Goal: Task Accomplishment & Management: Use online tool/utility

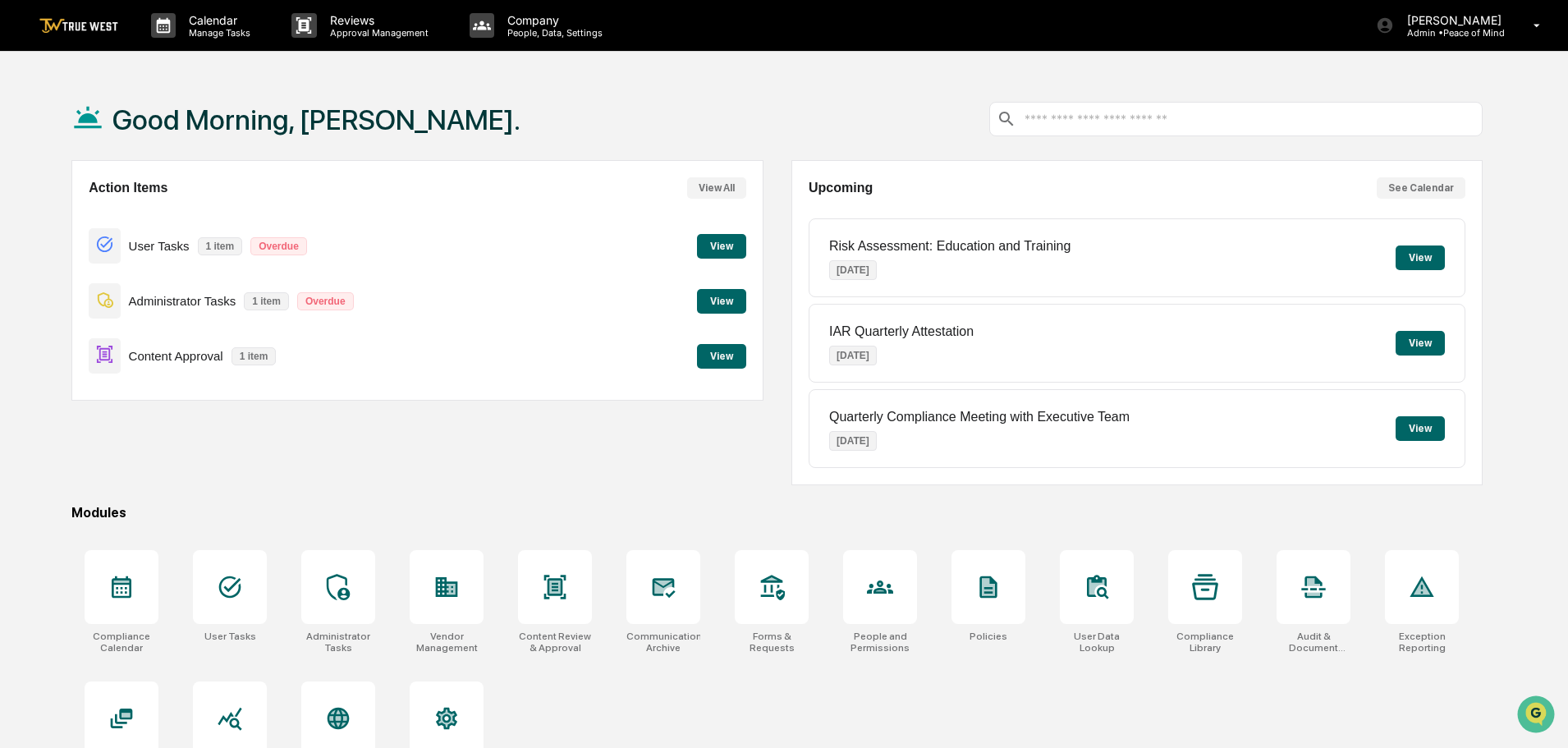
click at [723, 356] on button "View" at bounding box center [722, 357] width 49 height 25
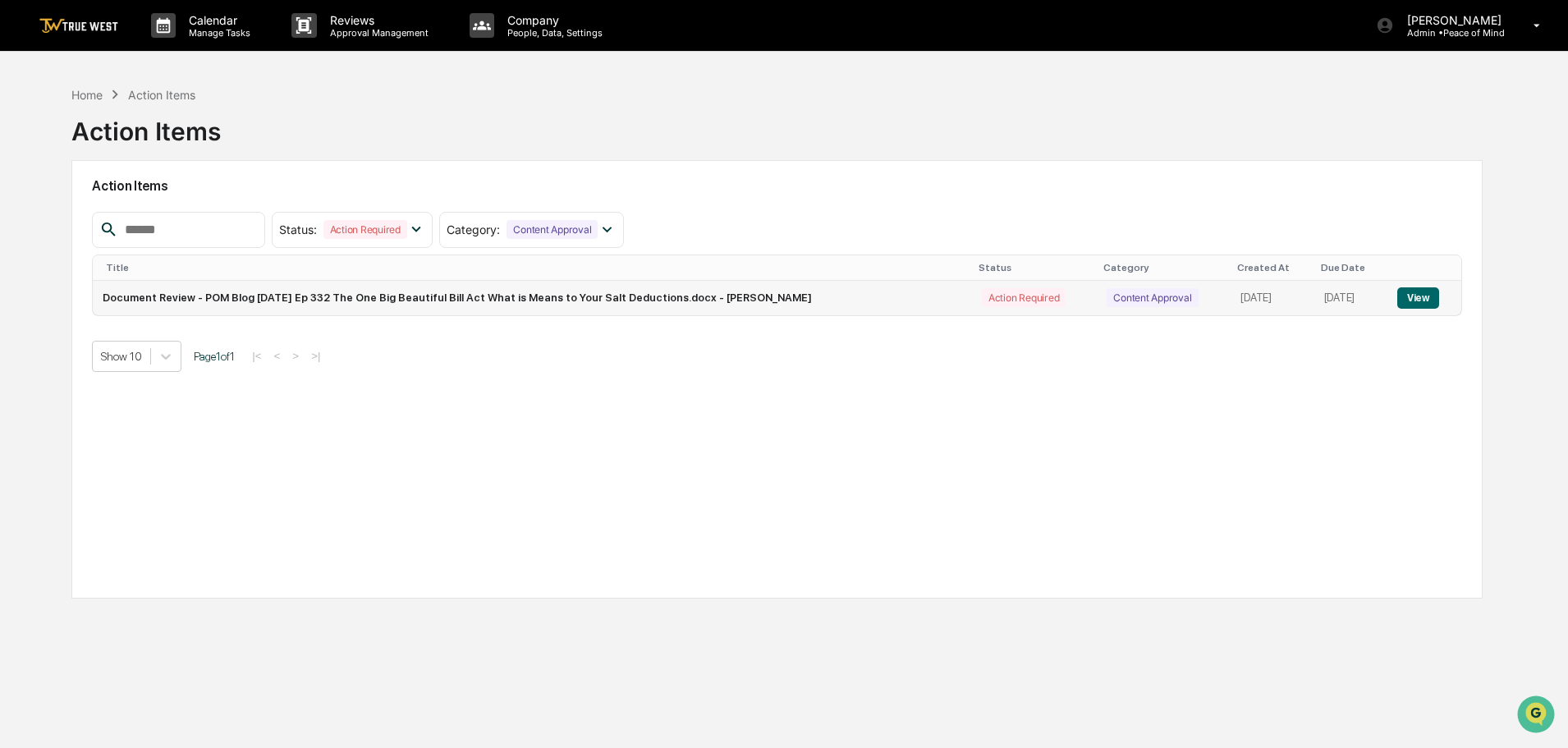
click at [1427, 299] on button "View" at bounding box center [1418, 298] width 42 height 22
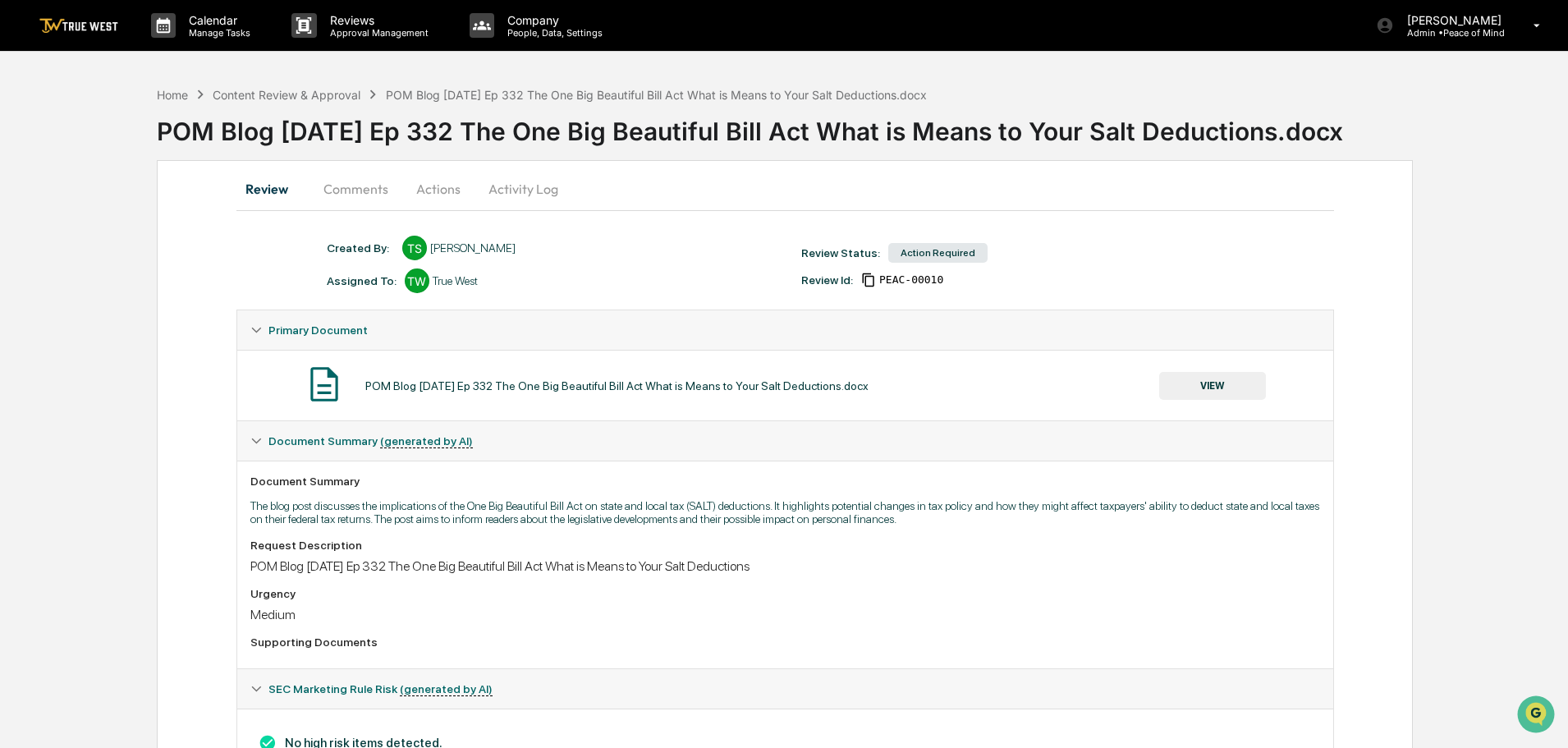
scroll to position [73, 0]
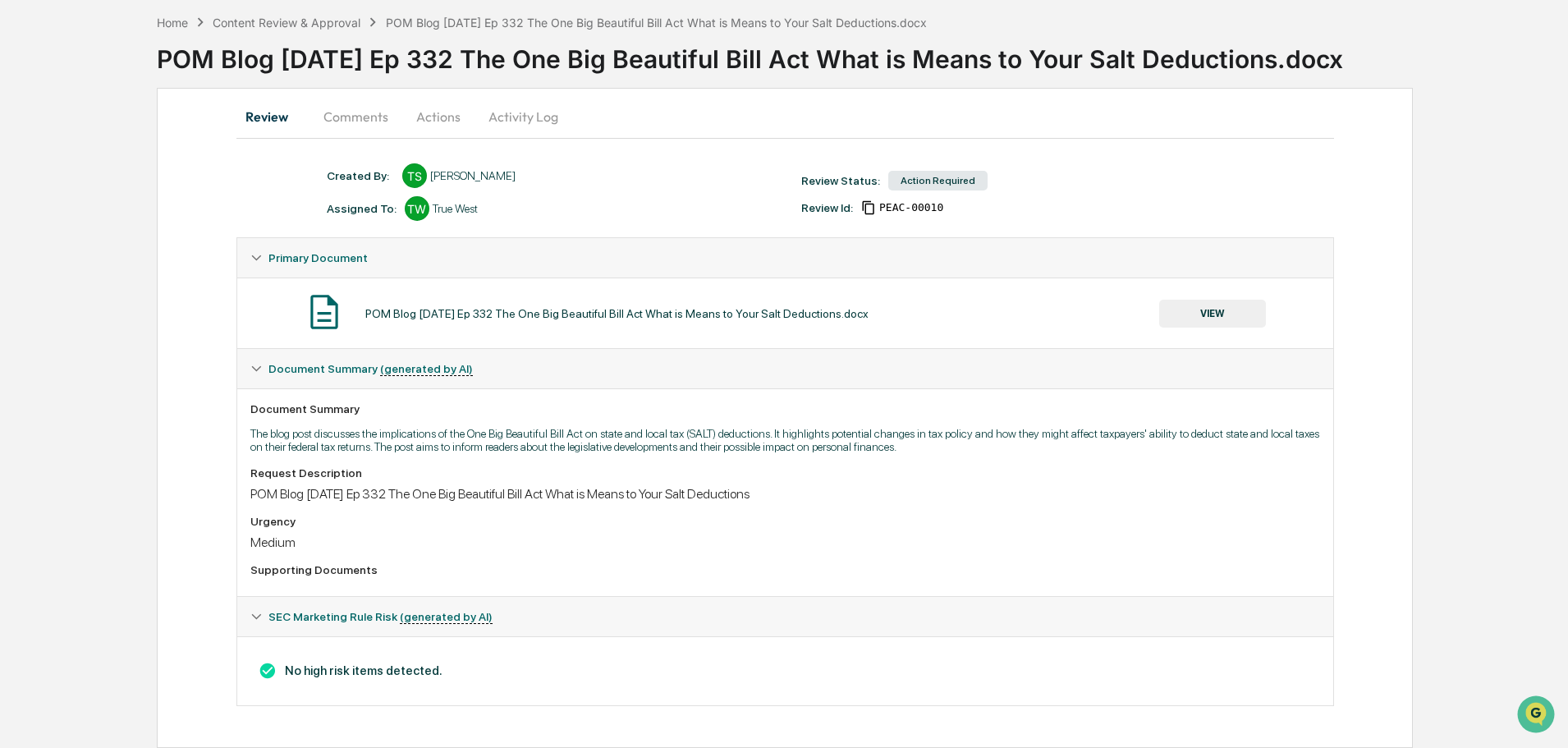
click at [438, 115] on button "Actions" at bounding box center [438, 117] width 74 height 40
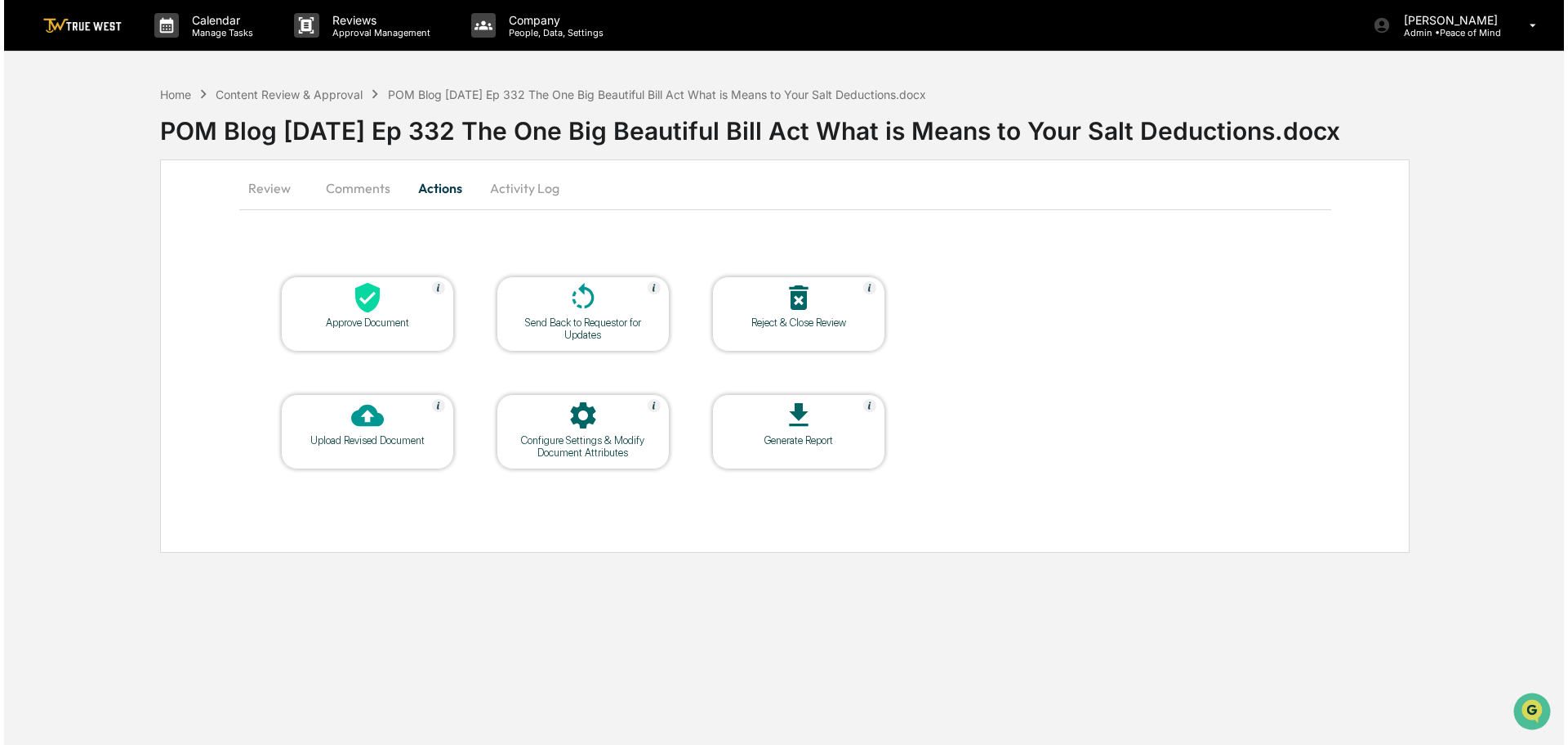
scroll to position [0, 0]
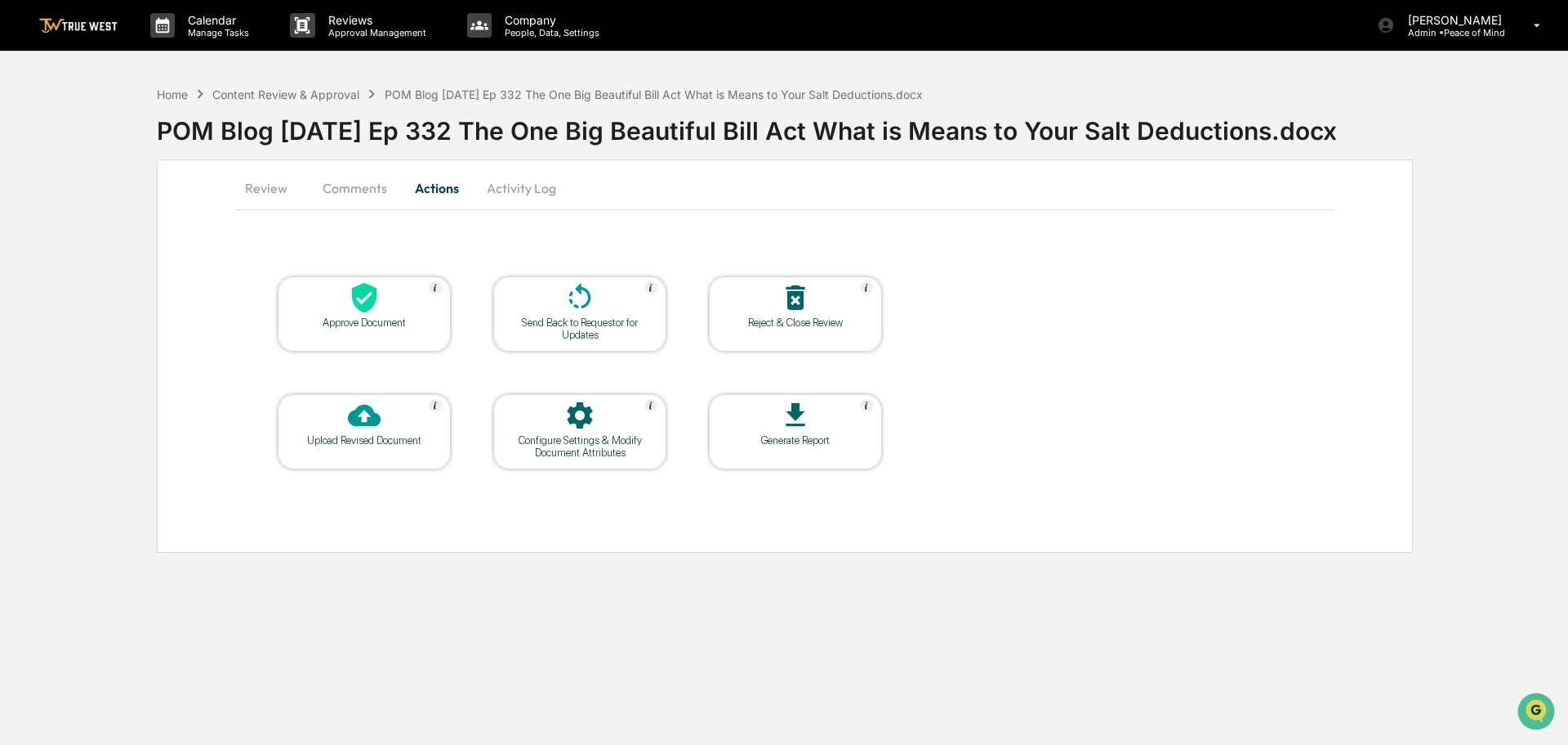
click at [361, 297] on icon at bounding box center [364, 298] width 24 height 30
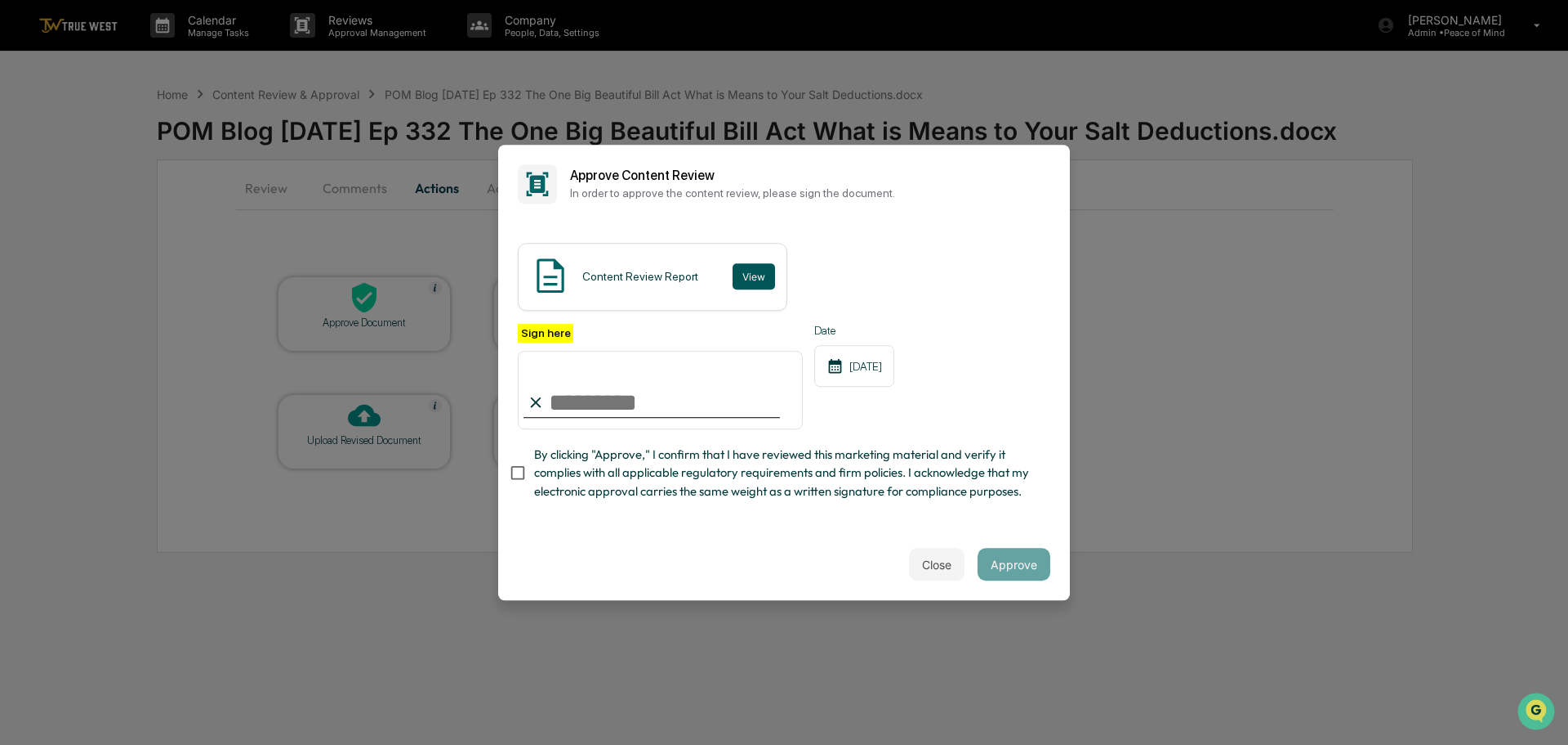
click at [752, 273] on button "View" at bounding box center [753, 276] width 42 height 26
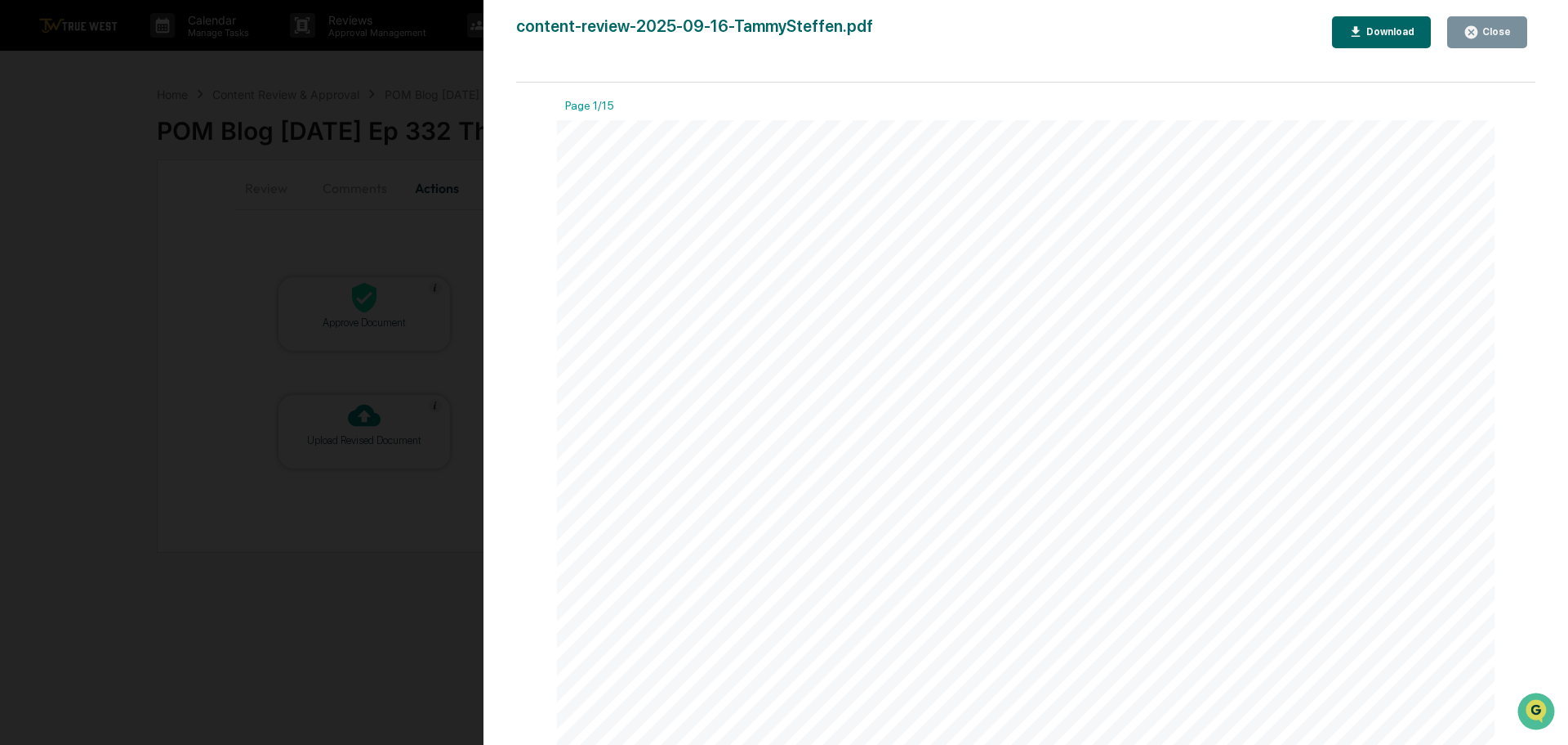
click at [1490, 35] on div "Close" at bounding box center [1496, 32] width 32 height 11
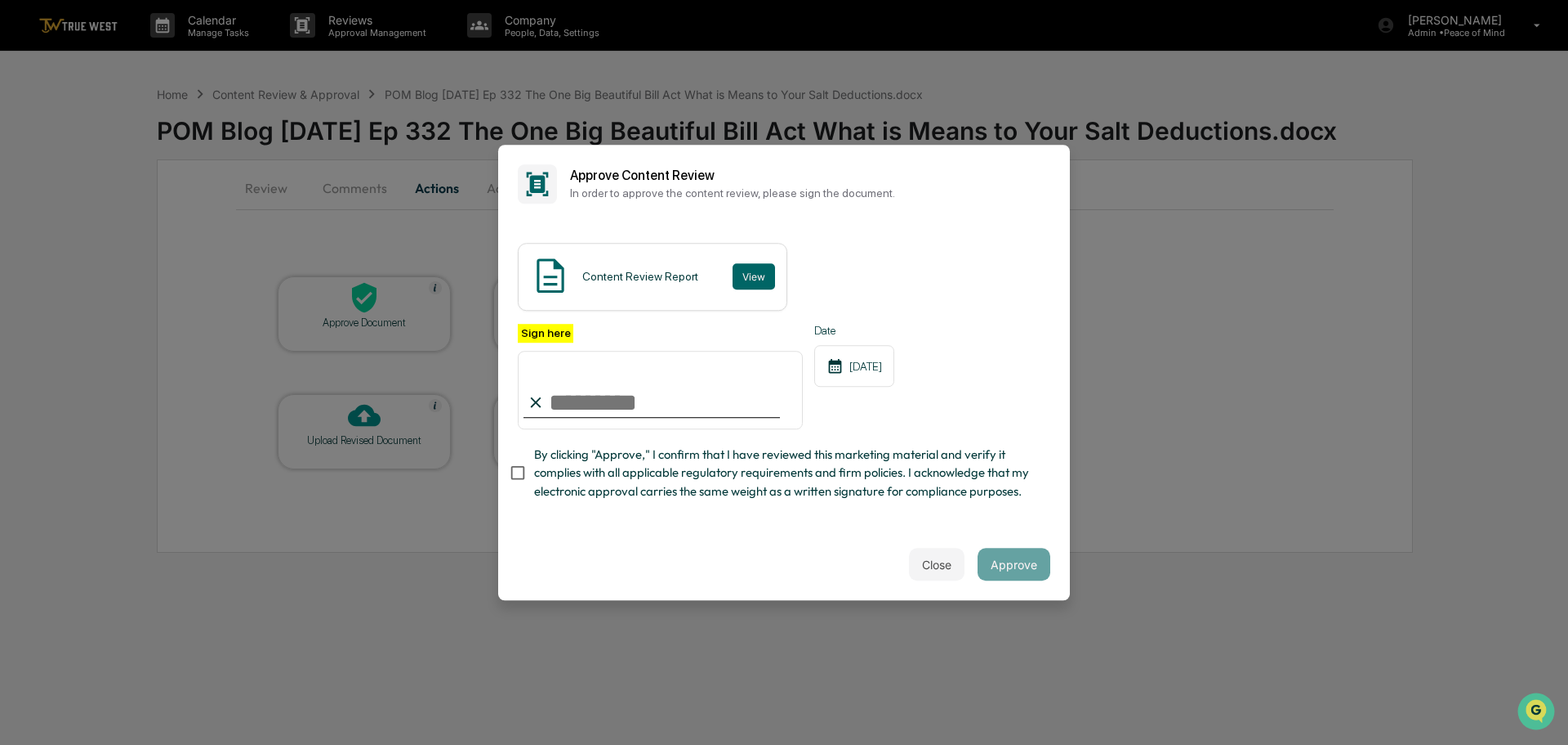
click at [592, 403] on input "Sign here" at bounding box center [661, 390] width 285 height 79
type input "**********"
click at [1012, 565] on button "Approve" at bounding box center [1013, 564] width 72 height 33
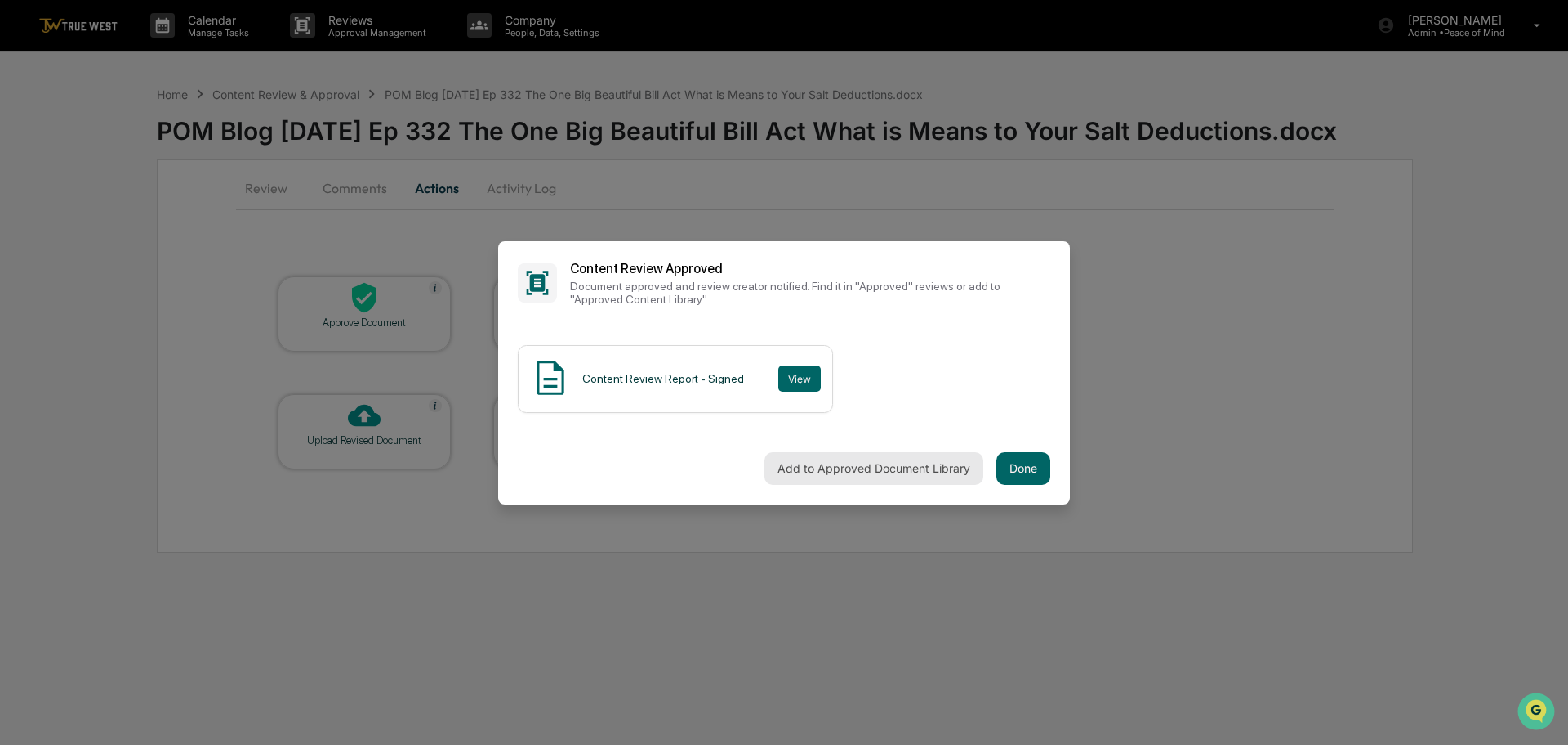
click at [904, 464] on button "Add to Approved Document Library" at bounding box center [873, 468] width 219 height 33
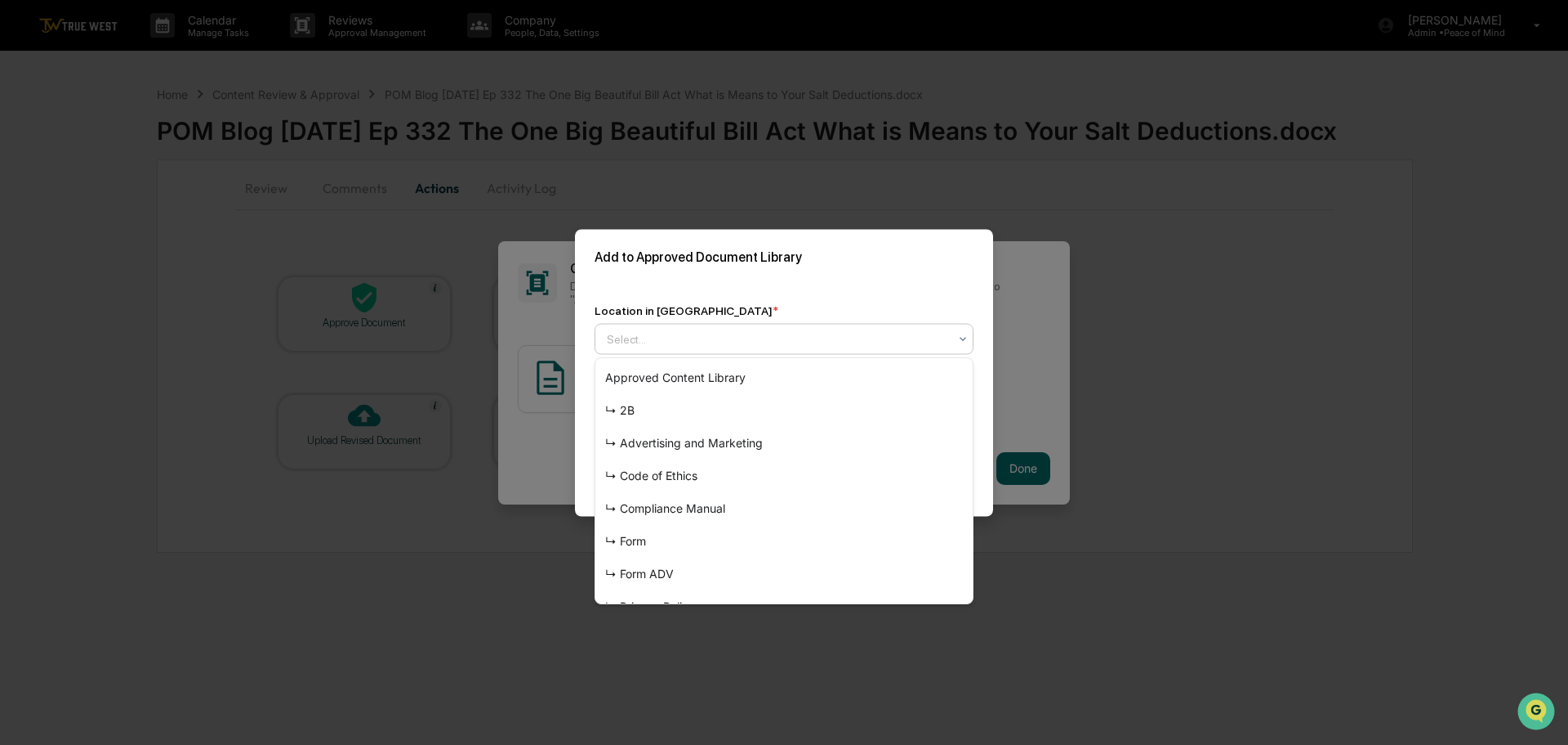
click at [817, 334] on div at bounding box center [777, 337] width 342 height 16
click at [726, 439] on div "↳ Advertising and Marketing" at bounding box center [784, 442] width 377 height 33
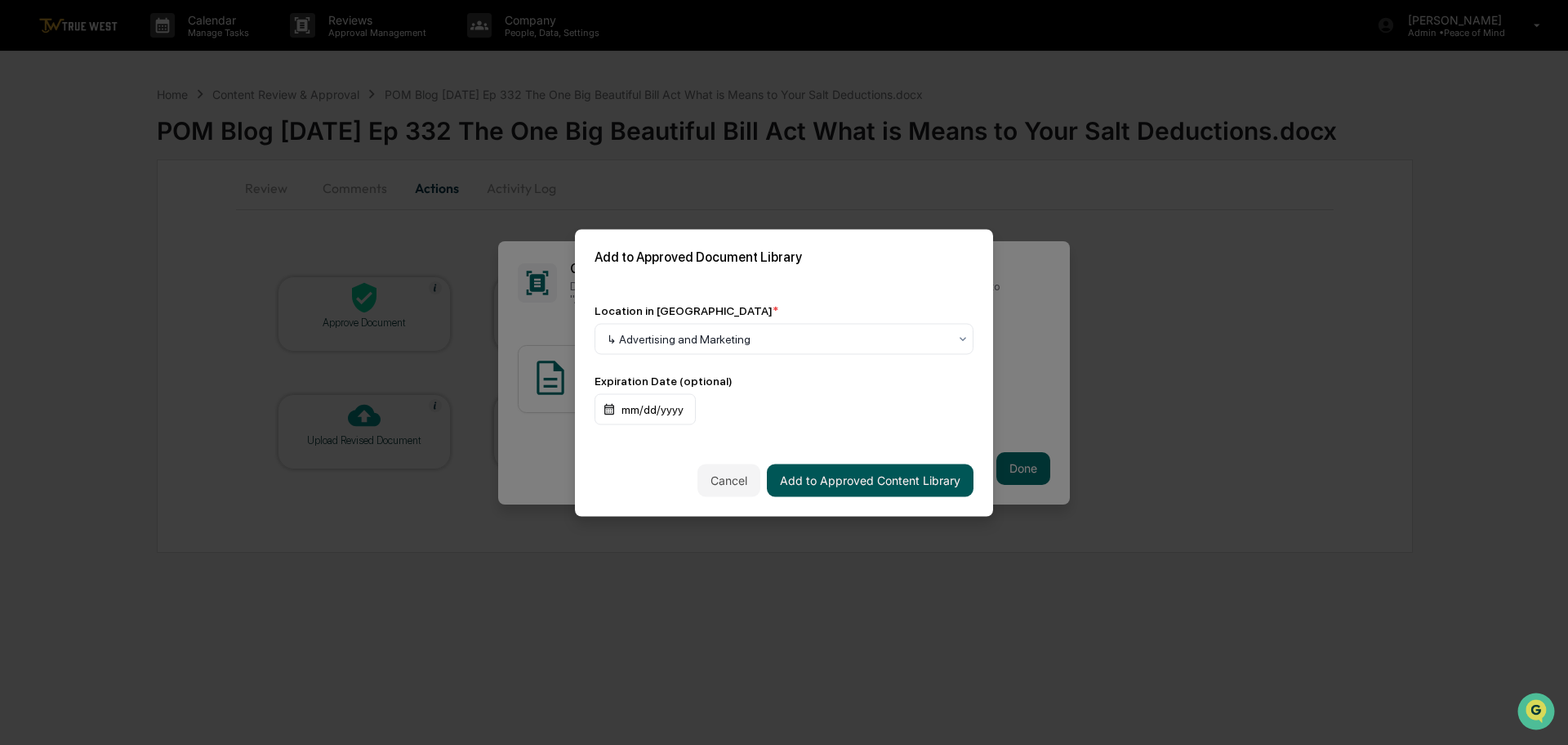
click at [877, 482] on button "Add to Approved Content Library" at bounding box center [870, 479] width 207 height 33
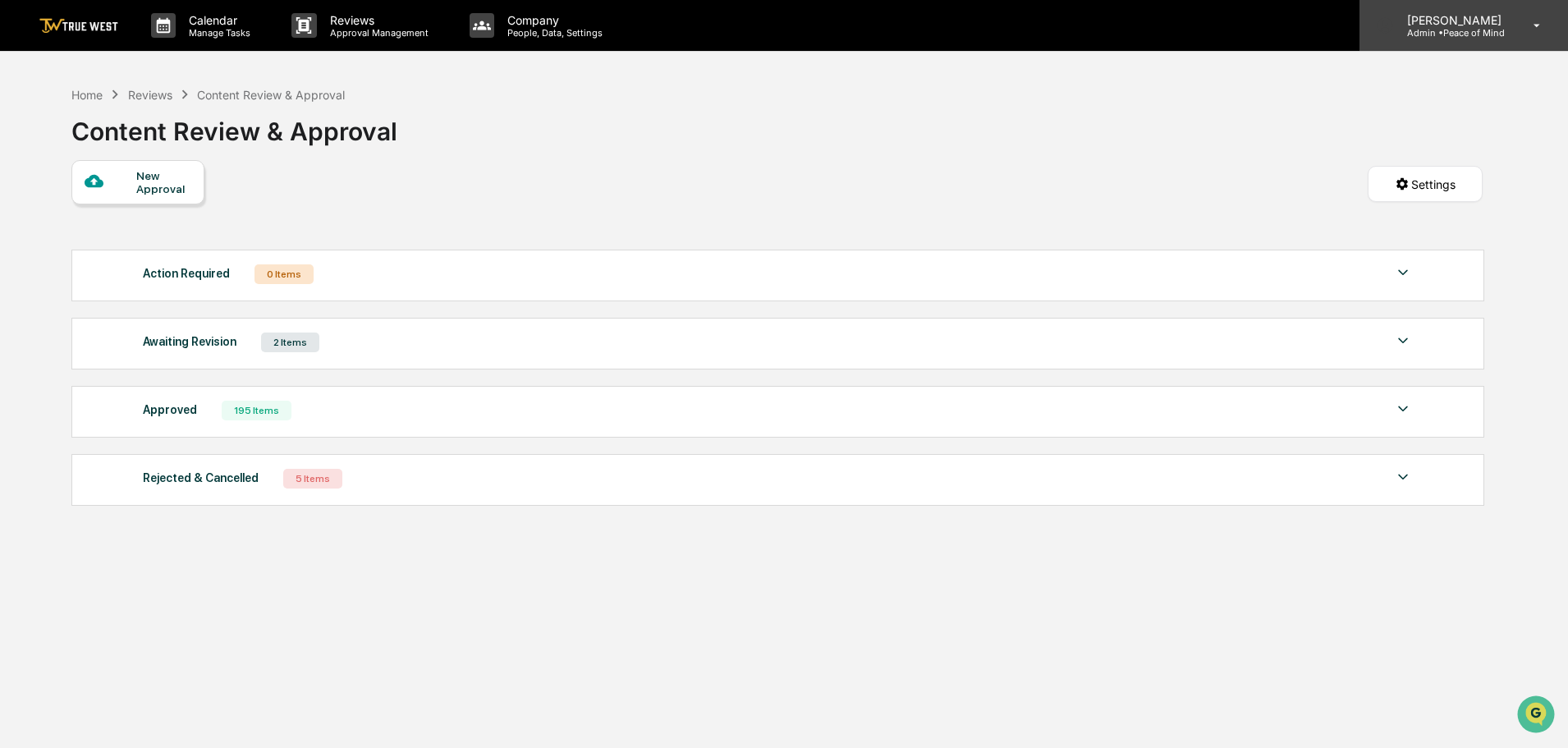
click at [1468, 29] on p "Admin • Peace of Mind" at bounding box center [1451, 33] width 116 height 11
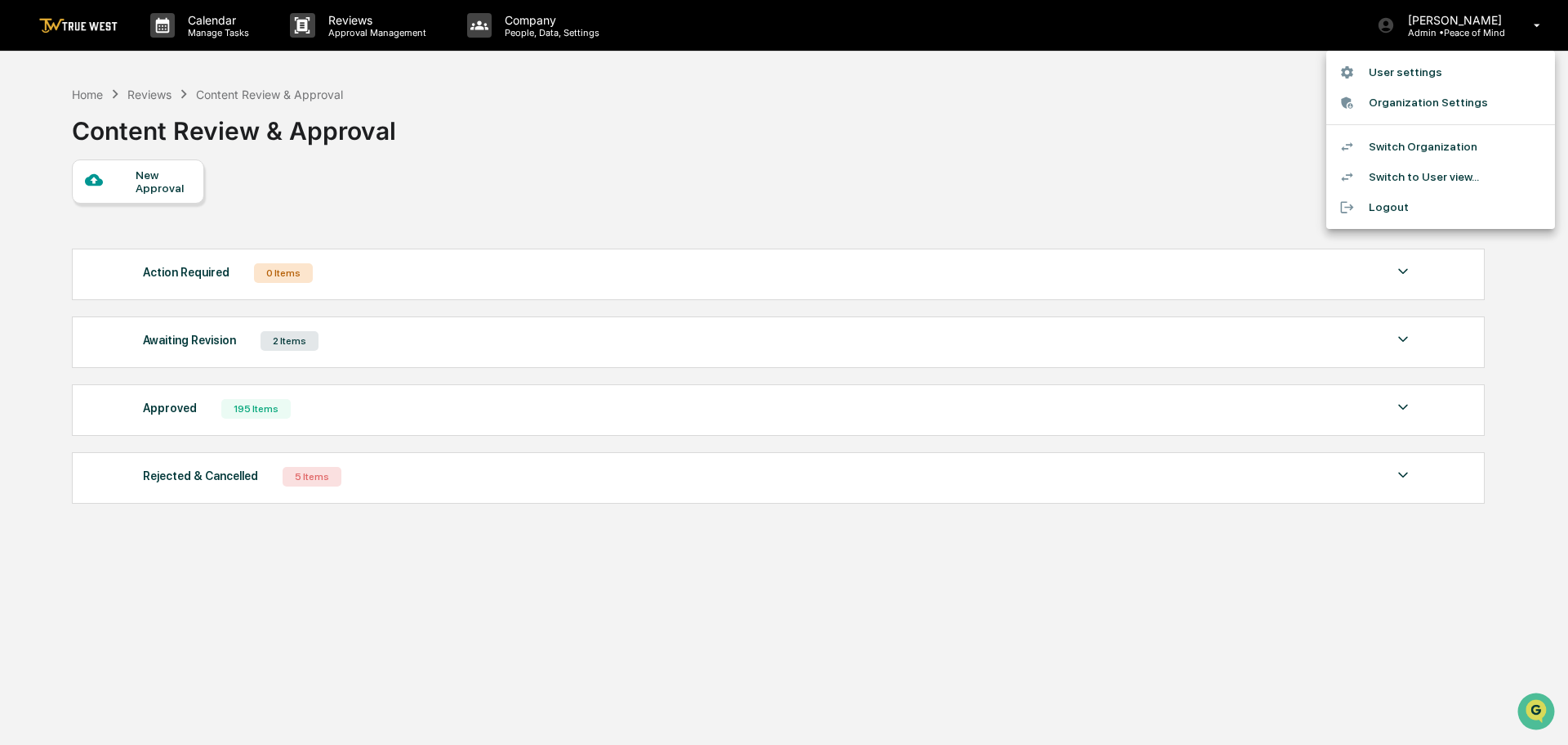
drag, startPoint x: 556, startPoint y: 169, endPoint x: 108, endPoint y: 111, distance: 451.7
click at [502, 168] on div at bounding box center [784, 372] width 1568 height 745
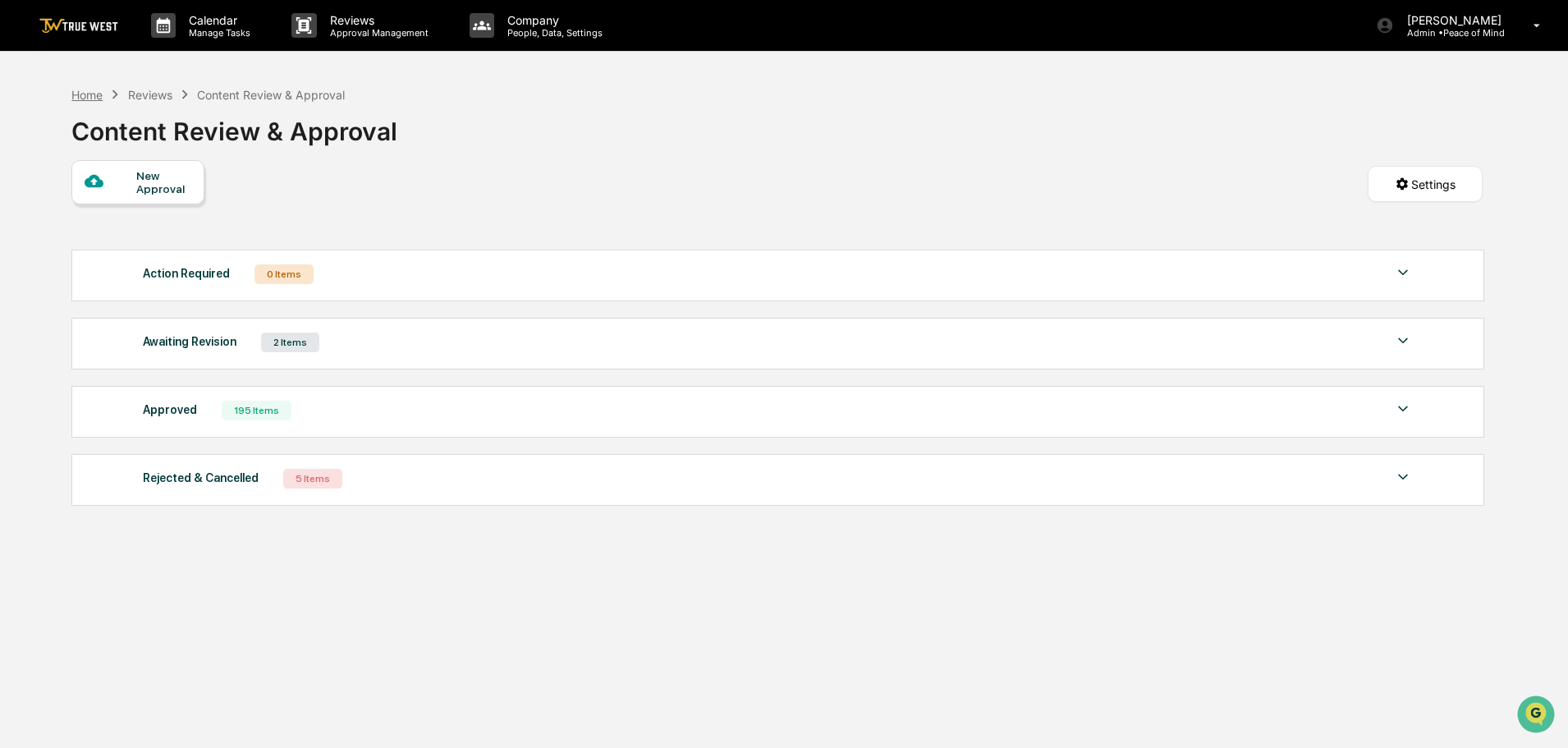
click at [82, 96] on div "Home" at bounding box center [87, 94] width 31 height 14
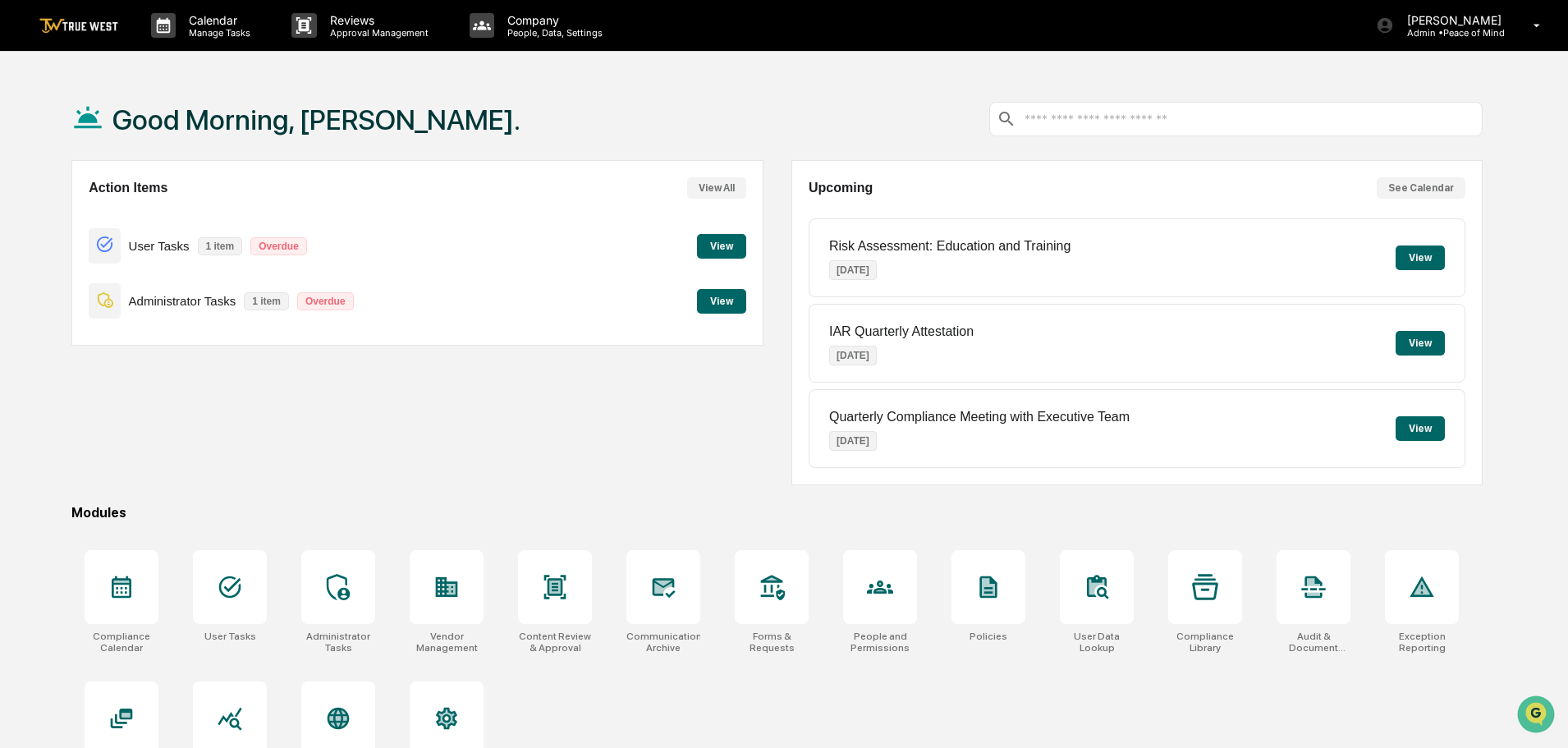
click at [710, 307] on button "View" at bounding box center [722, 301] width 49 height 25
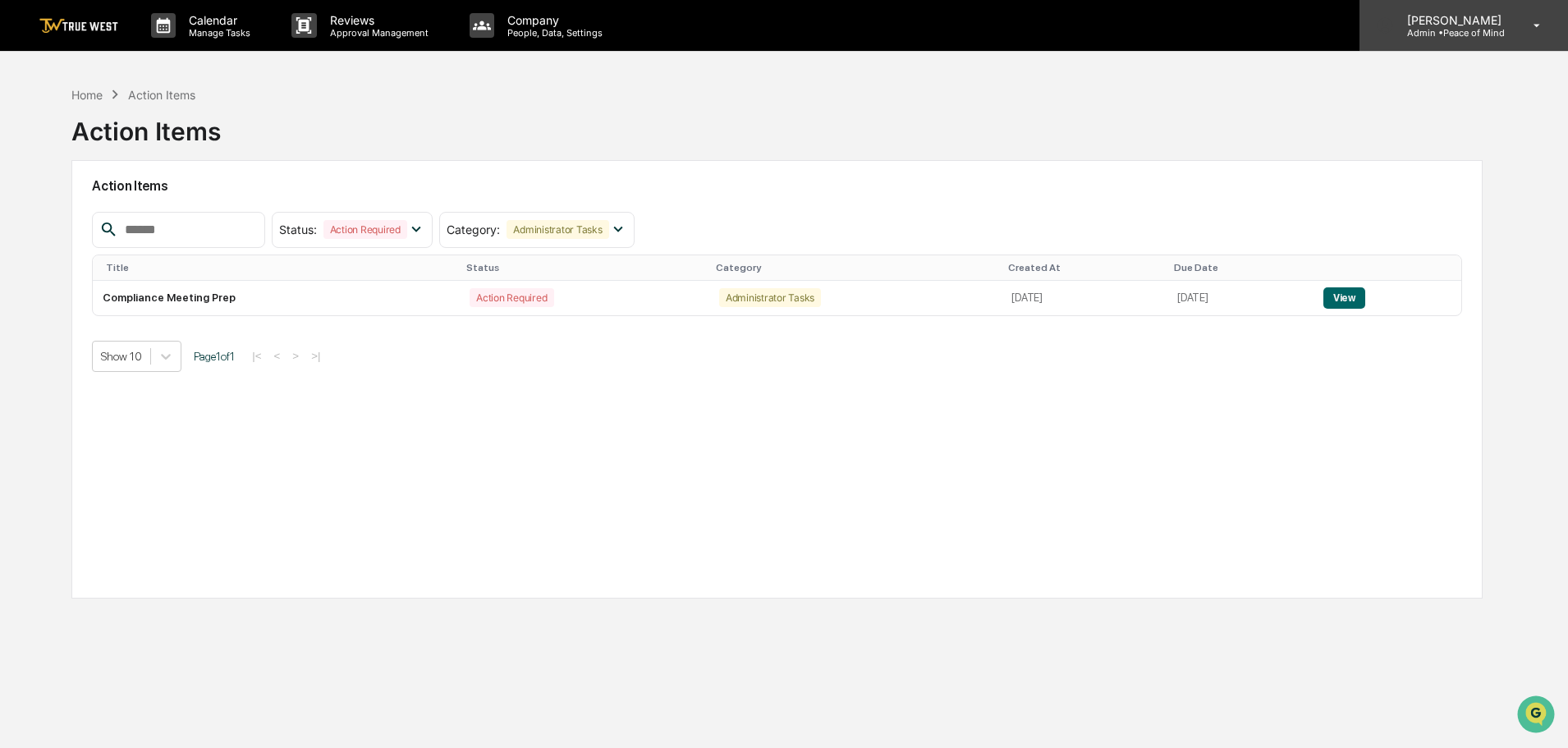
click at [1440, 31] on p "Admin • Peace of Mind" at bounding box center [1451, 33] width 116 height 11
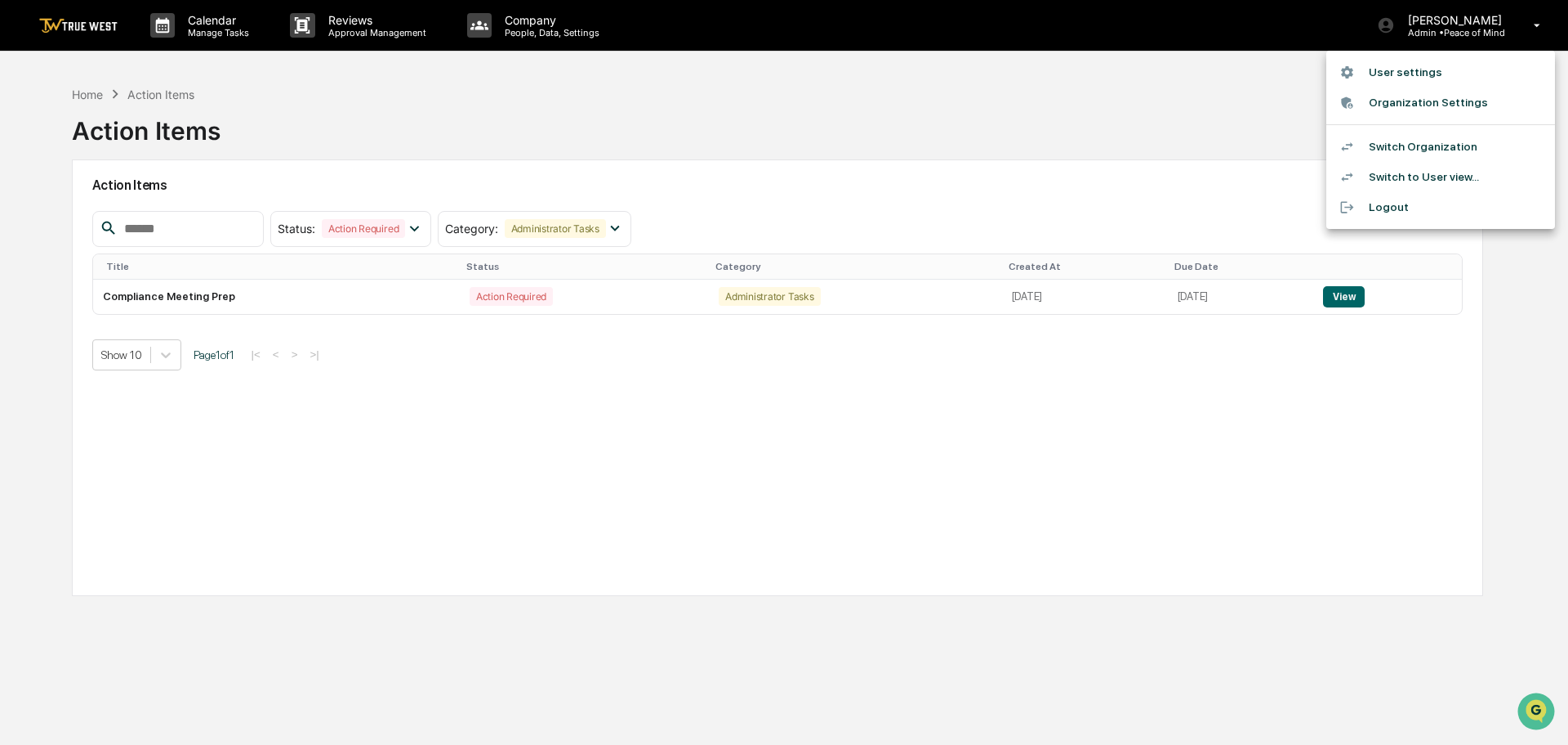
click at [1442, 146] on li "Switch Organization" at bounding box center [1441, 147] width 229 height 30
